Goal: Find specific page/section: Find specific page/section

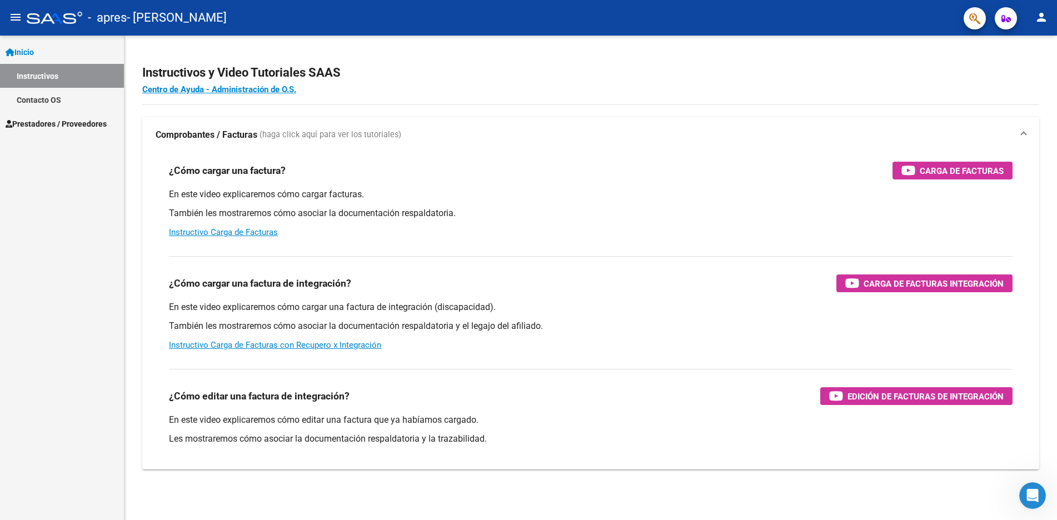
click at [24, 49] on span "Inicio" at bounding box center [20, 52] width 28 height 12
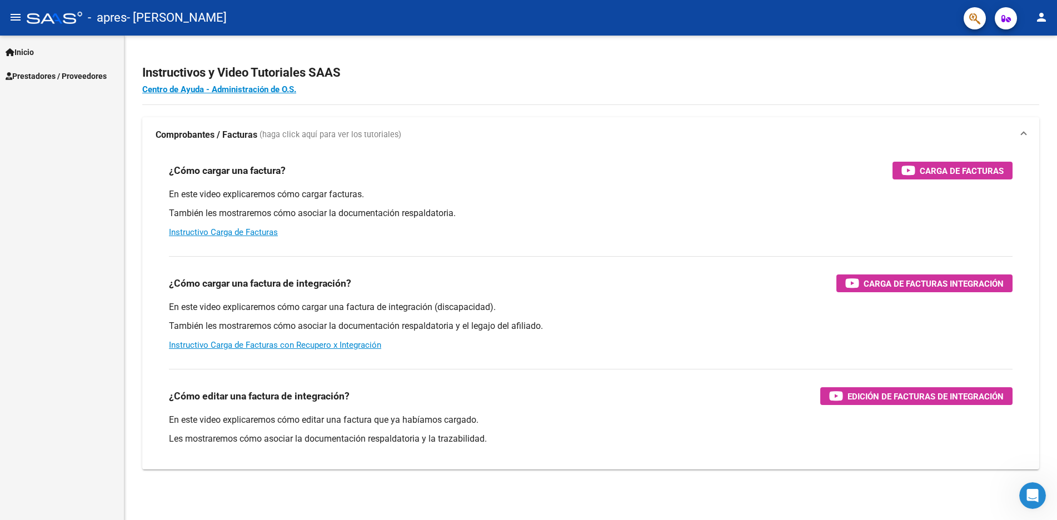
click at [1008, 18] on icon "button" at bounding box center [1005, 18] width 9 height 8
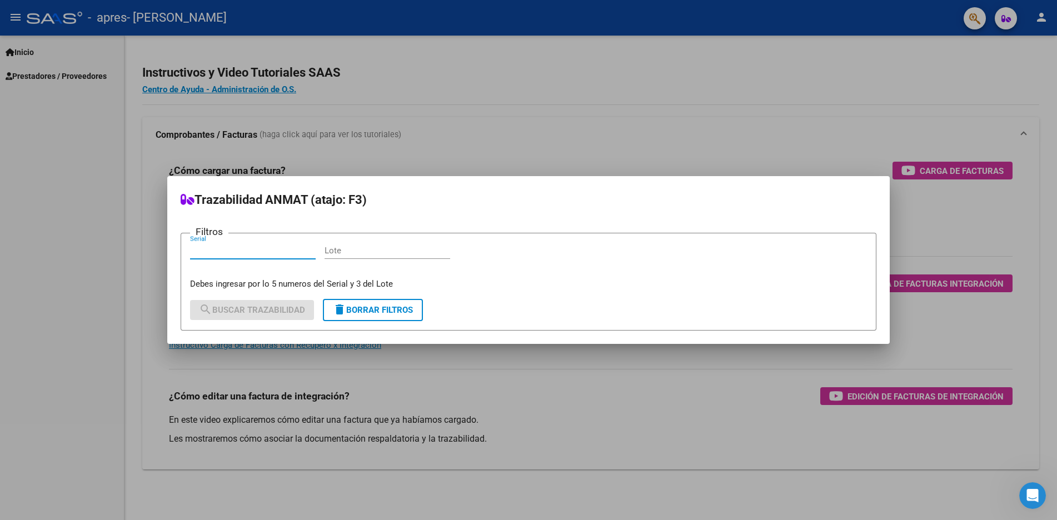
click at [758, 63] on div at bounding box center [528, 260] width 1057 height 520
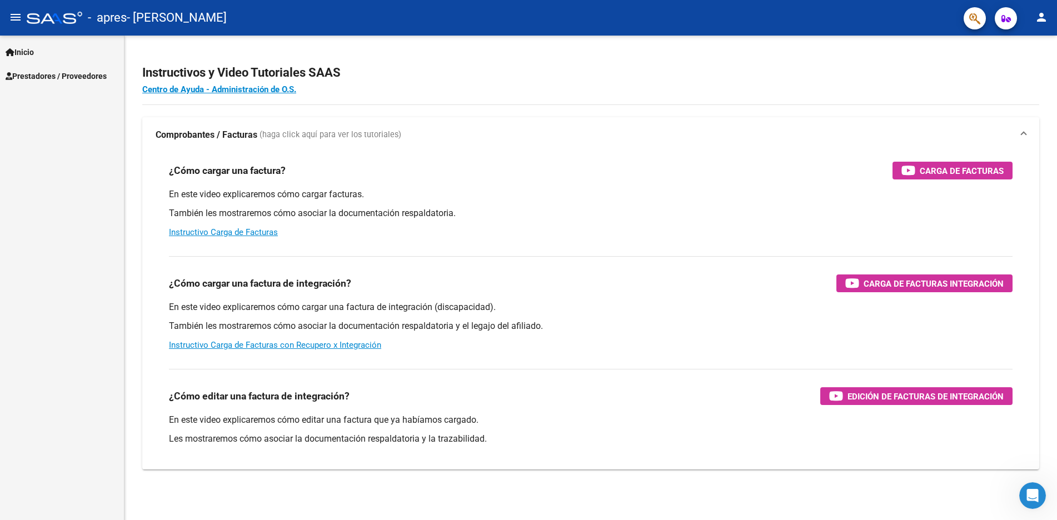
click at [1039, 21] on mat-icon "person" at bounding box center [1040, 17] width 13 height 13
click at [28, 48] on div at bounding box center [528, 260] width 1057 height 520
click at [50, 72] on span "Prestadores / Proveedores" at bounding box center [56, 76] width 101 height 12
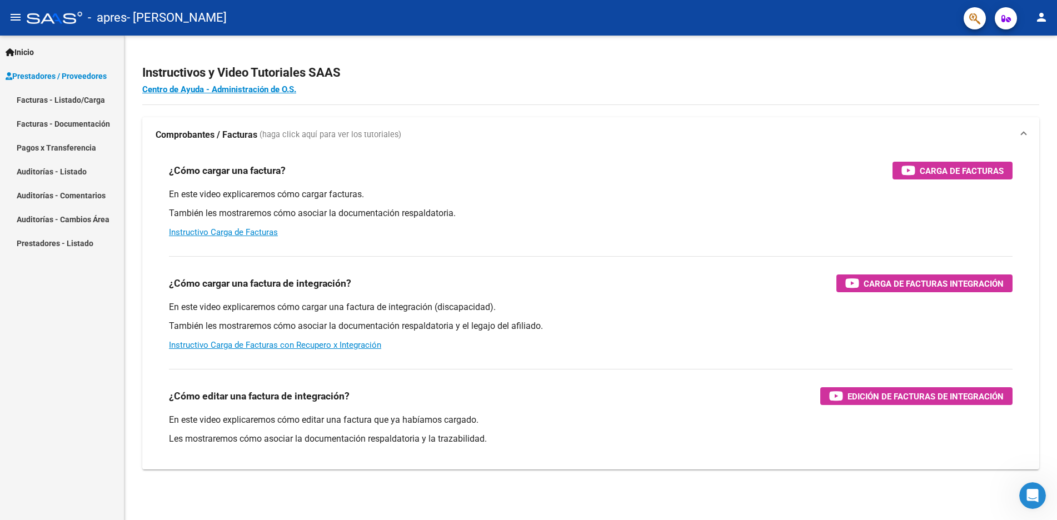
click at [84, 102] on link "Facturas - Listado/Carga" at bounding box center [62, 100] width 124 height 24
